Goal: Task Accomplishment & Management: Use online tool/utility

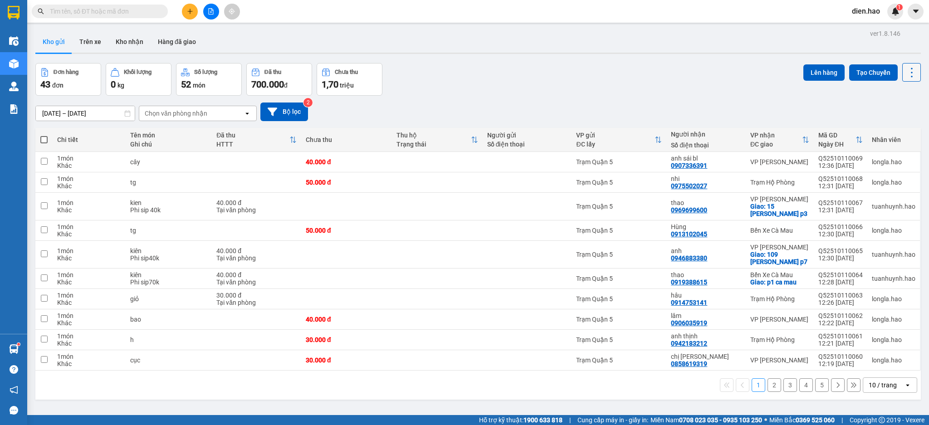
click at [905, 77] on icon at bounding box center [911, 72] width 13 height 13
click at [895, 128] on span "Làm mới" at bounding box center [889, 129] width 25 height 9
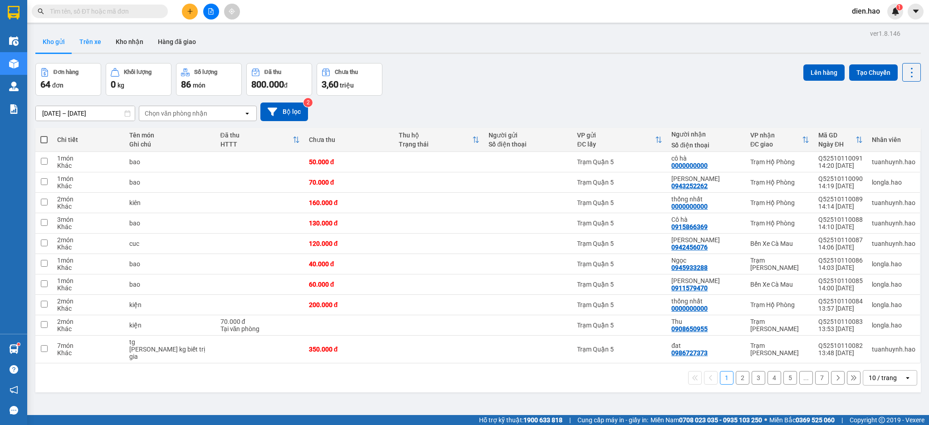
click at [89, 43] on button "Trên xe" at bounding box center [90, 42] width 36 height 22
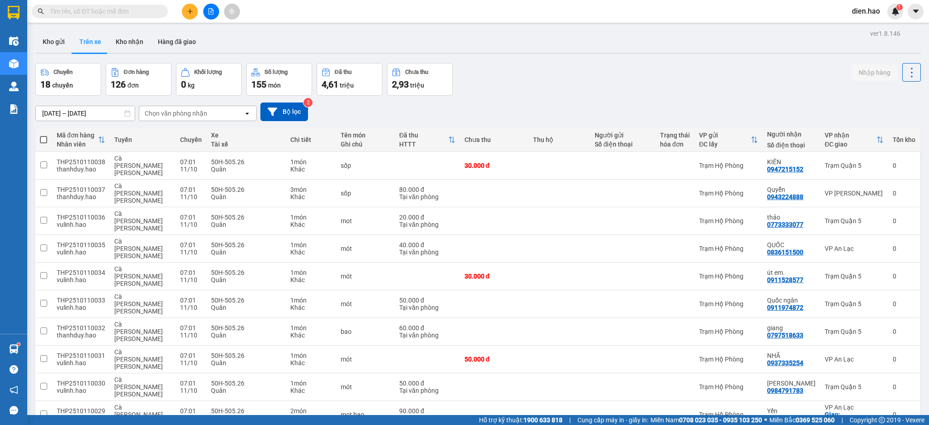
click at [185, 118] on div "Chọn văn phòng nhận" at bounding box center [176, 113] width 63 height 9
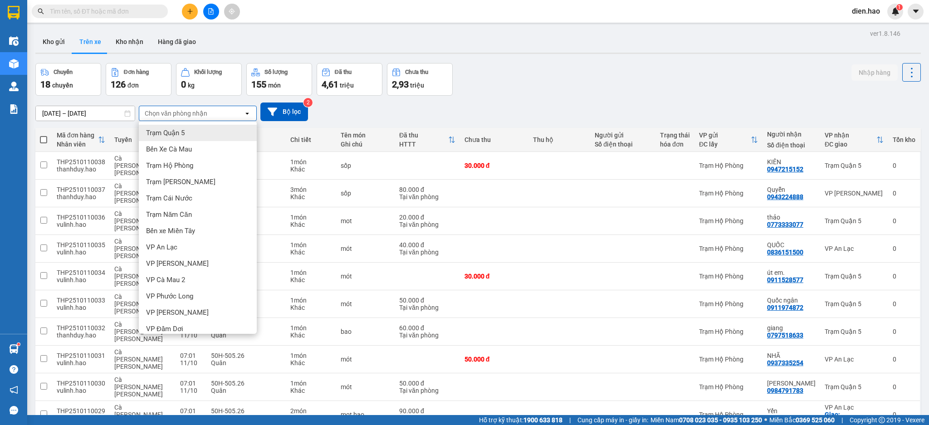
click at [197, 133] on div "Trạm Quận 5" at bounding box center [198, 133] width 118 height 16
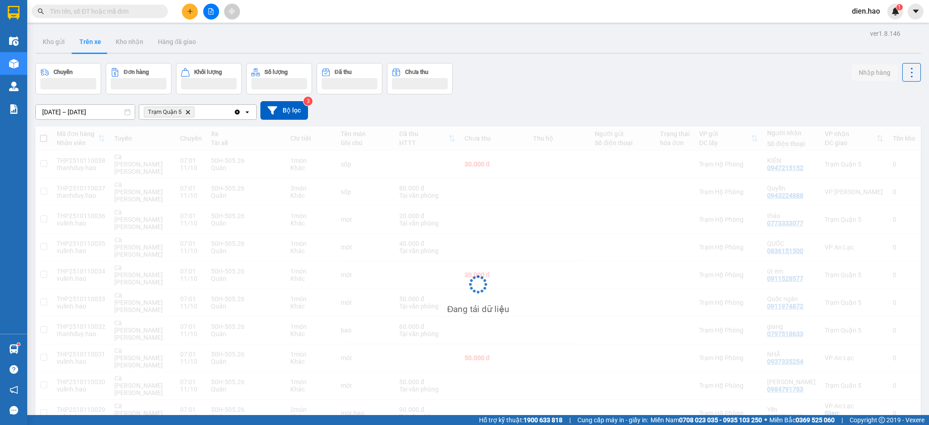
click at [83, 108] on input "[DATE] – [DATE]" at bounding box center [85, 112] width 99 height 15
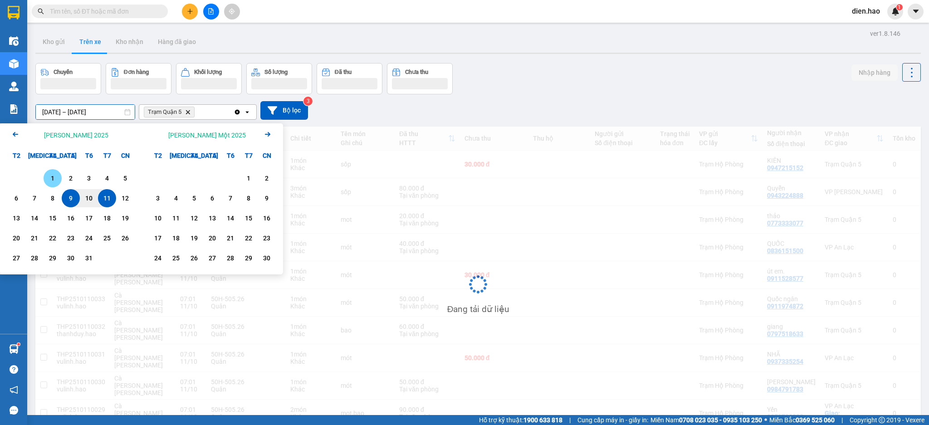
drag, startPoint x: 56, startPoint y: 179, endPoint x: 91, endPoint y: 189, distance: 36.3
click at [55, 178] on div "1" at bounding box center [52, 178] width 13 height 11
click at [109, 194] on div "11" at bounding box center [107, 198] width 13 height 11
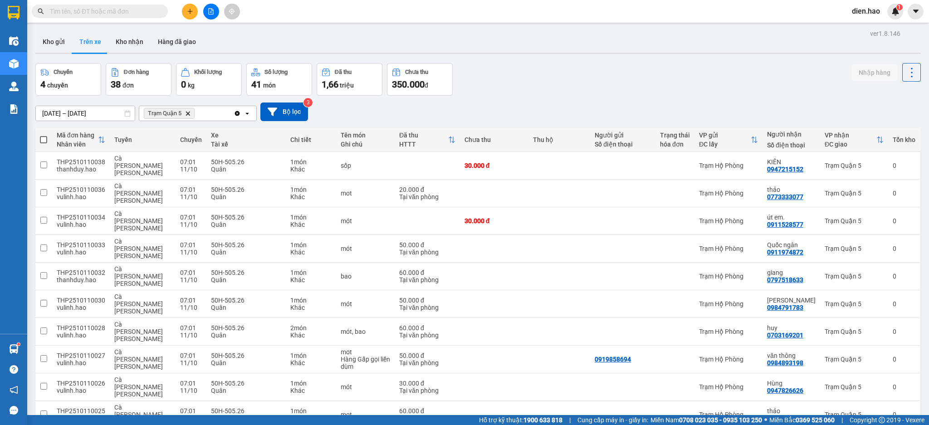
click at [874, 357] on span "100 / trang" at bounding box center [876, 358] width 33 height 9
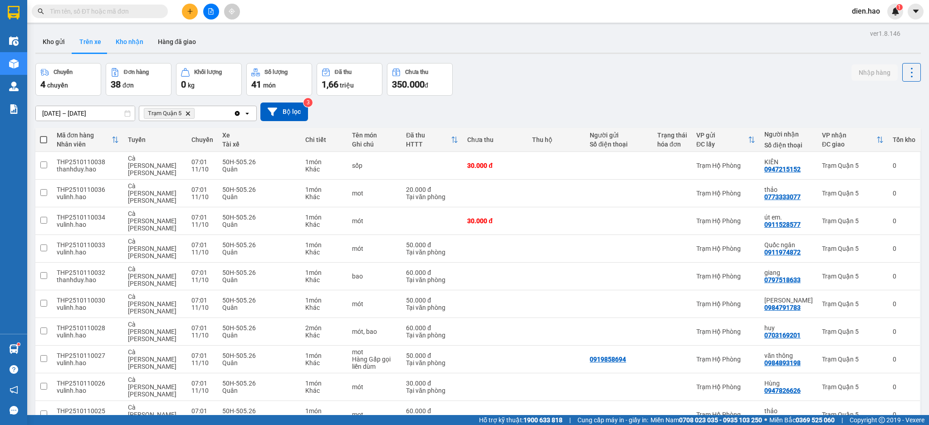
click at [127, 44] on button "Kho nhận" at bounding box center [129, 42] width 42 height 22
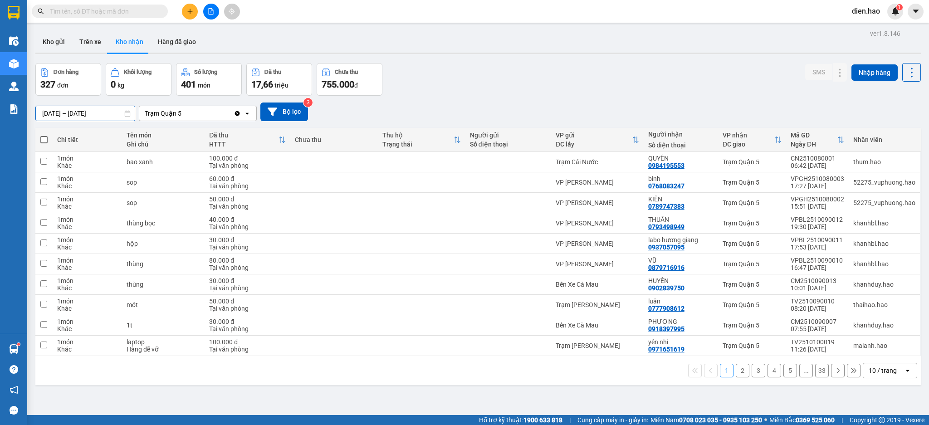
click at [103, 109] on input "[DATE] – [DATE]" at bounding box center [85, 113] width 99 height 15
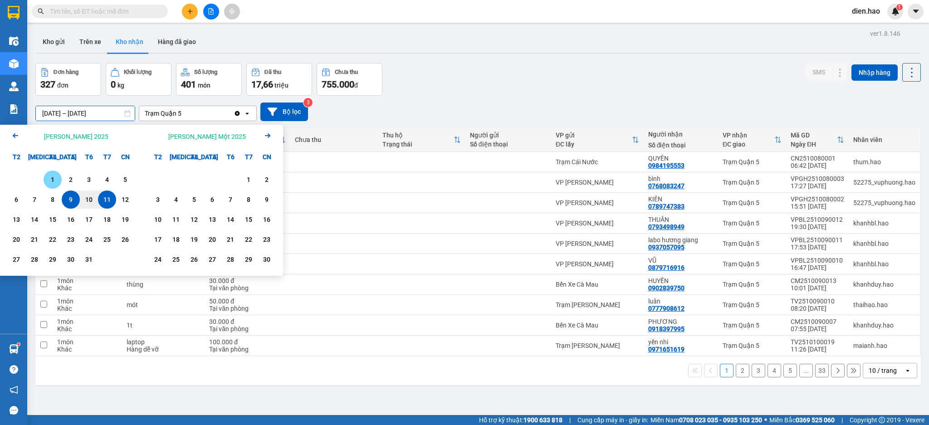
click at [49, 182] on div "1" at bounding box center [52, 179] width 13 height 11
click at [111, 200] on div "11" at bounding box center [107, 199] width 13 height 11
type input "[DATE] – [DATE]"
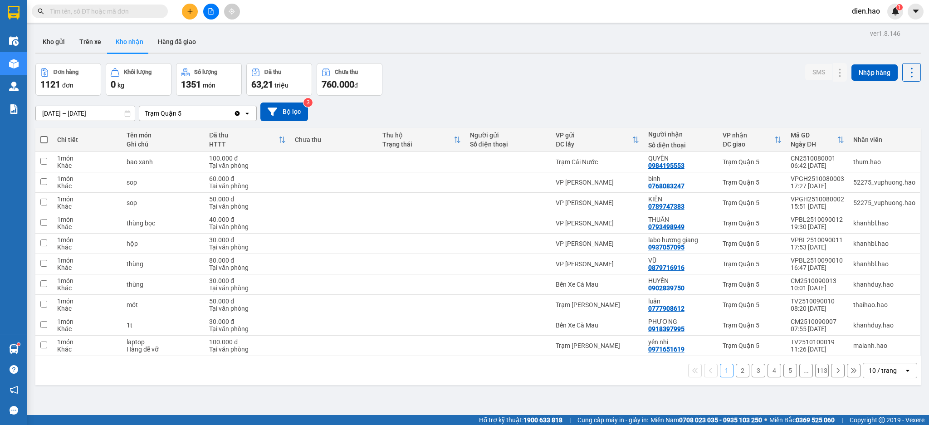
click at [880, 370] on div "10 / trang" at bounding box center [883, 370] width 28 height 9
click at [873, 348] on span "100 / trang" at bounding box center [876, 351] width 33 height 9
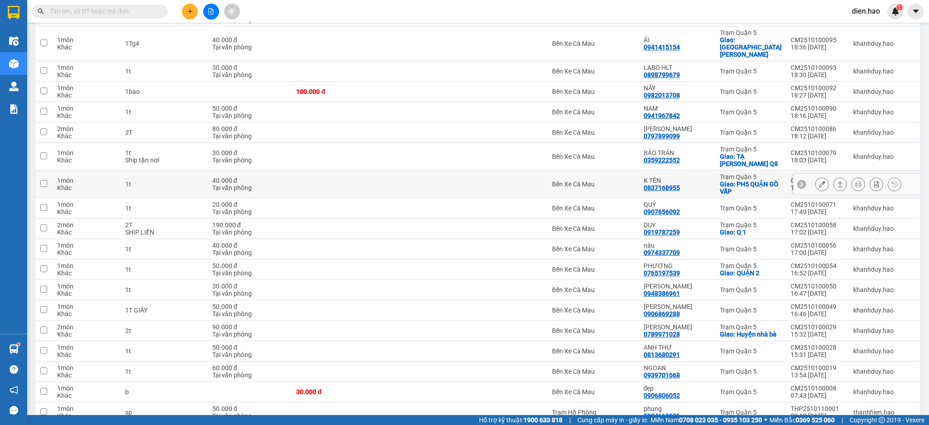
scroll to position [1633, 0]
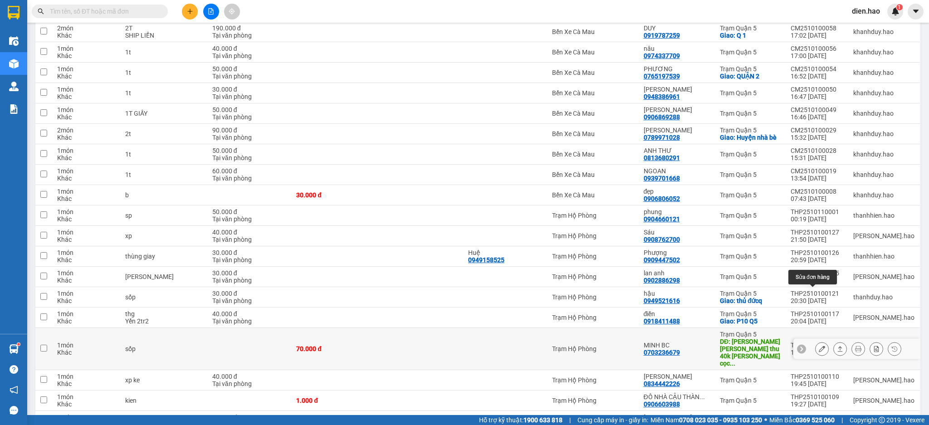
click at [819, 346] on icon at bounding box center [822, 349] width 6 height 6
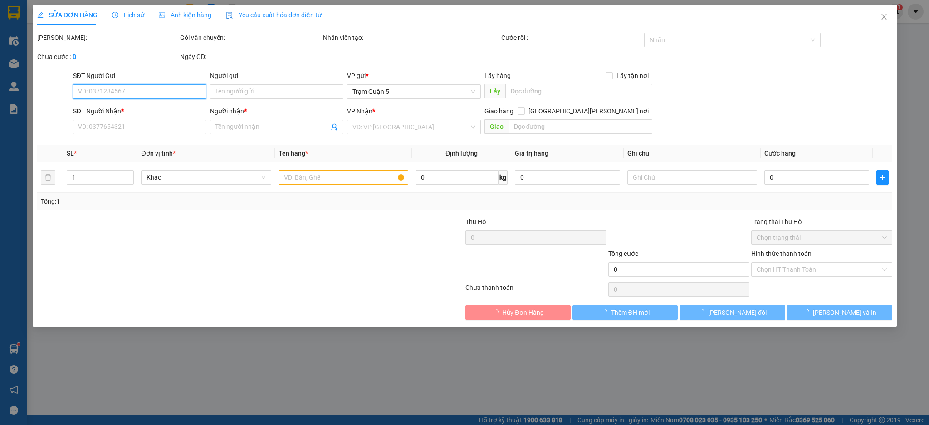
type input "0703236679"
type input "MINH BC"
type input "[PERSON_NAME] [PERSON_NAME] thu 40k [PERSON_NAME] cọc [PERSON_NAME] du [PERSON_…"
type input "70.000"
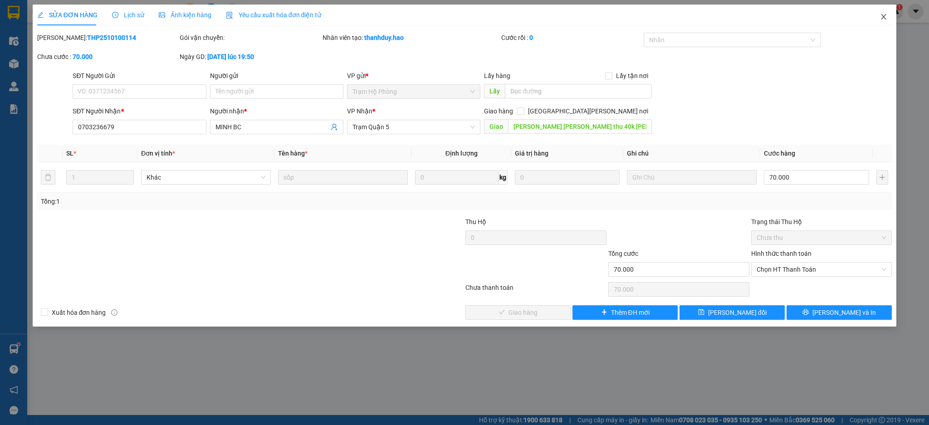
click at [885, 17] on icon "close" at bounding box center [883, 16] width 7 height 7
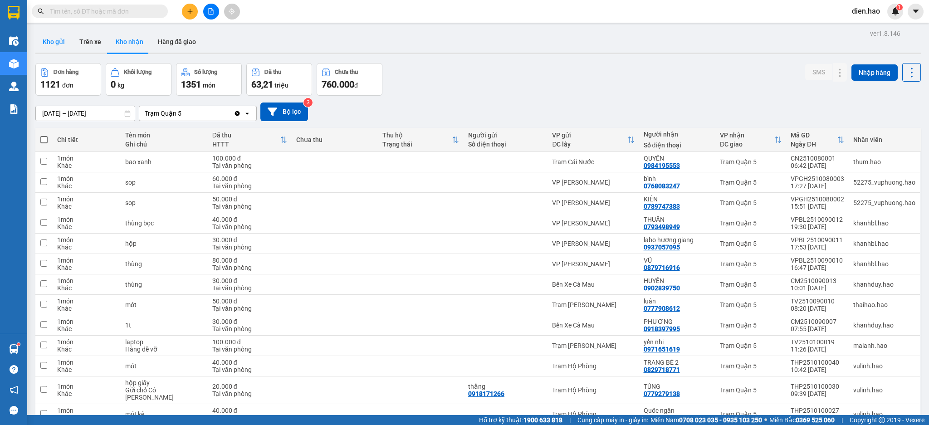
click at [52, 40] on button "Kho gửi" at bounding box center [53, 42] width 37 height 22
